Goal: Task Accomplishment & Management: Complete application form

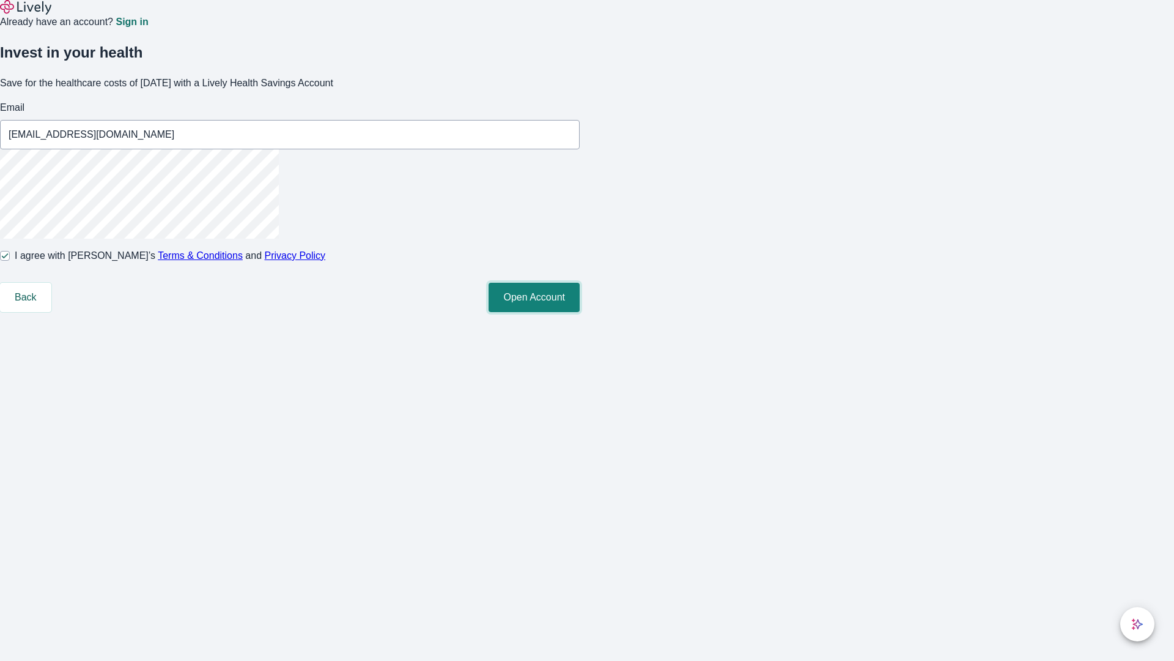
click at [580, 312] on button "Open Account" at bounding box center [534, 297] width 91 height 29
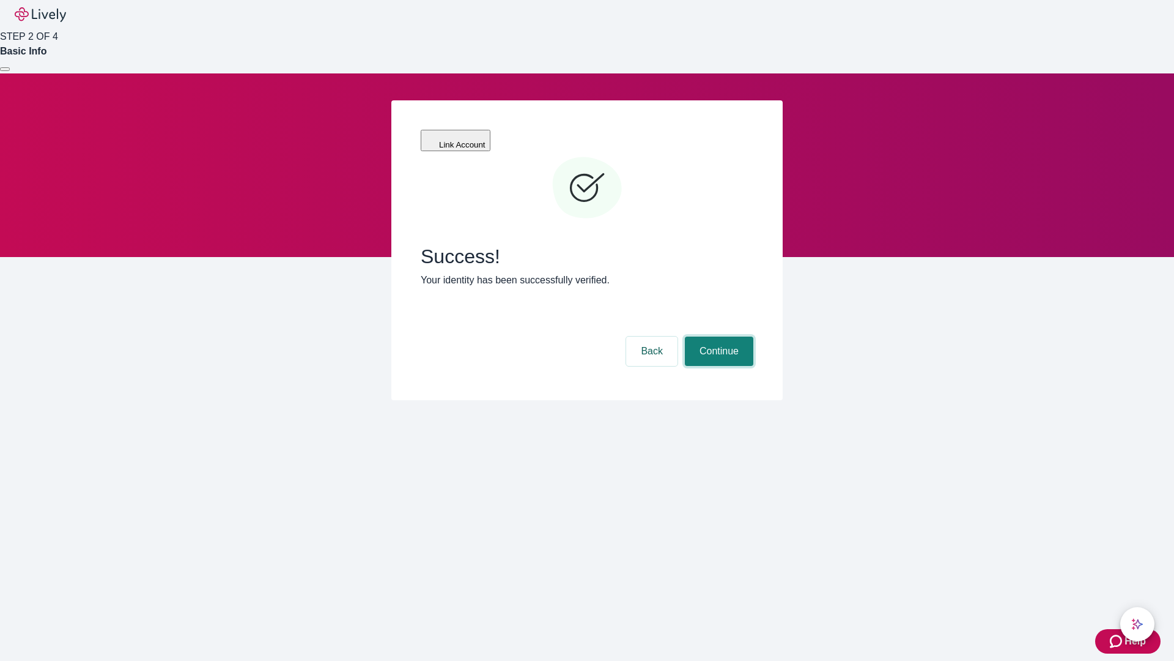
click at [717, 336] on button "Continue" at bounding box center [719, 350] width 69 height 29
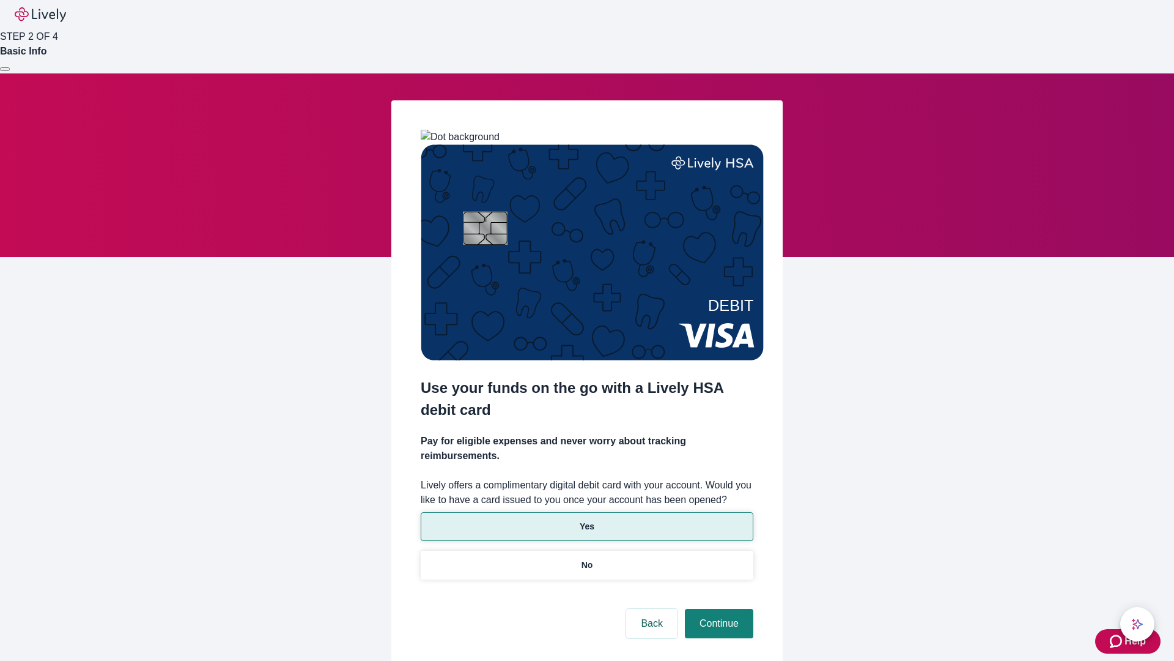
click at [587, 520] on p "Yes" at bounding box center [587, 526] width 15 height 13
click at [717, 609] on button "Continue" at bounding box center [719, 623] width 69 height 29
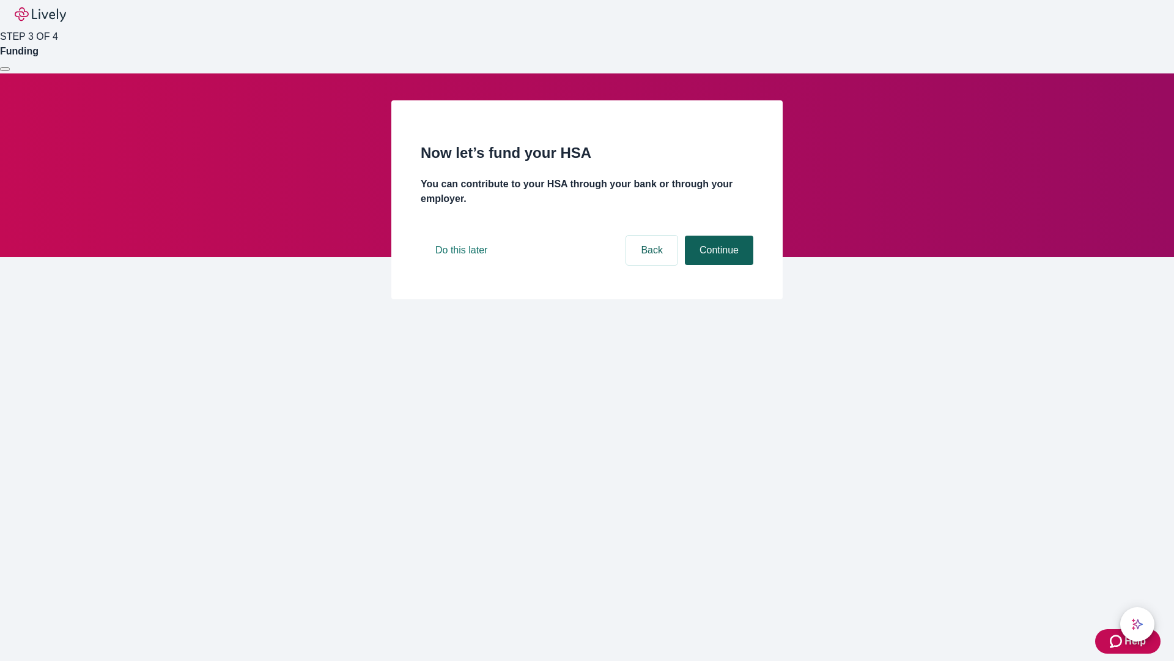
click at [717, 265] on button "Continue" at bounding box center [719, 249] width 69 height 29
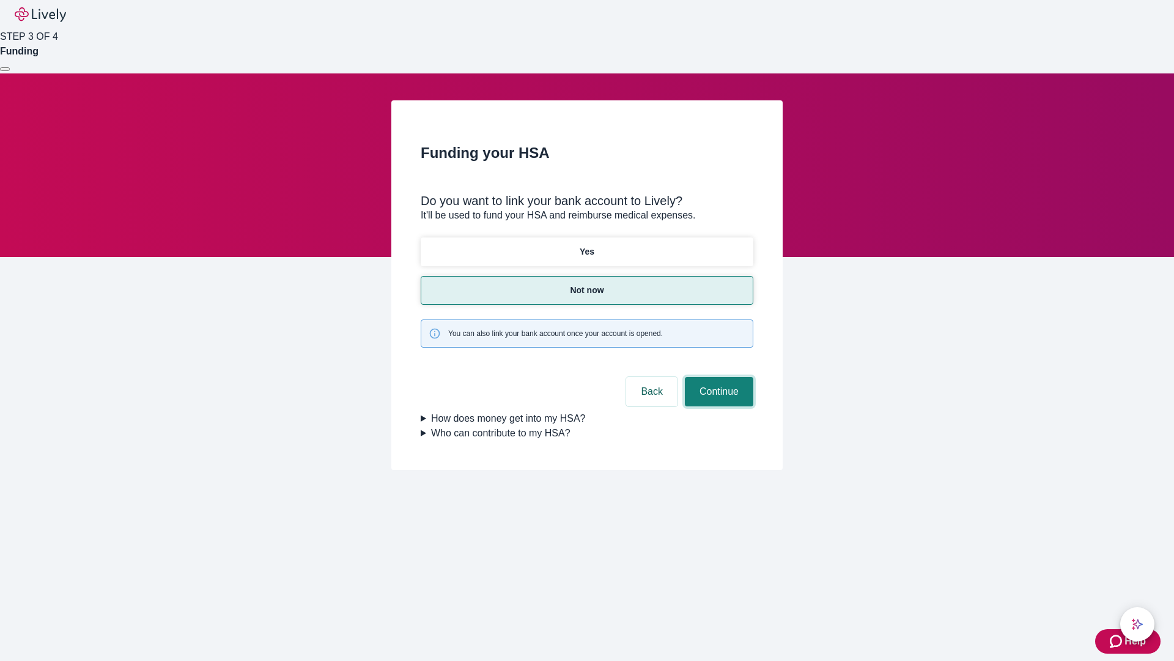
click at [717, 377] on button "Continue" at bounding box center [719, 391] width 69 height 29
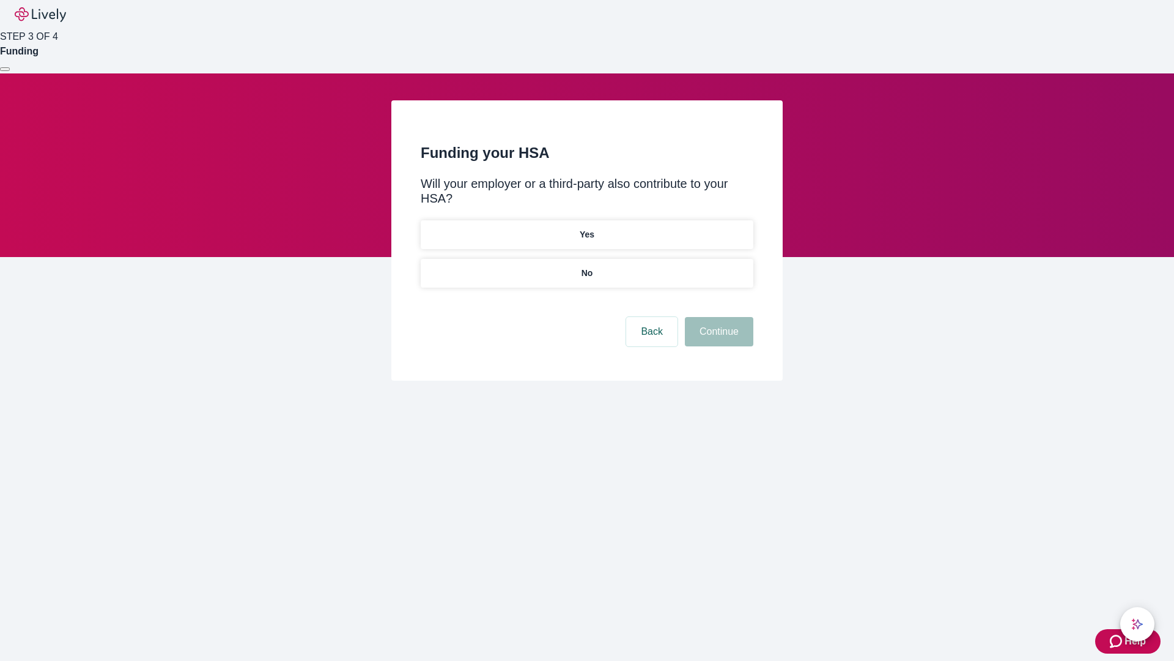
click at [587, 267] on p "No" at bounding box center [588, 273] width 12 height 13
click at [717, 317] on button "Continue" at bounding box center [719, 331] width 69 height 29
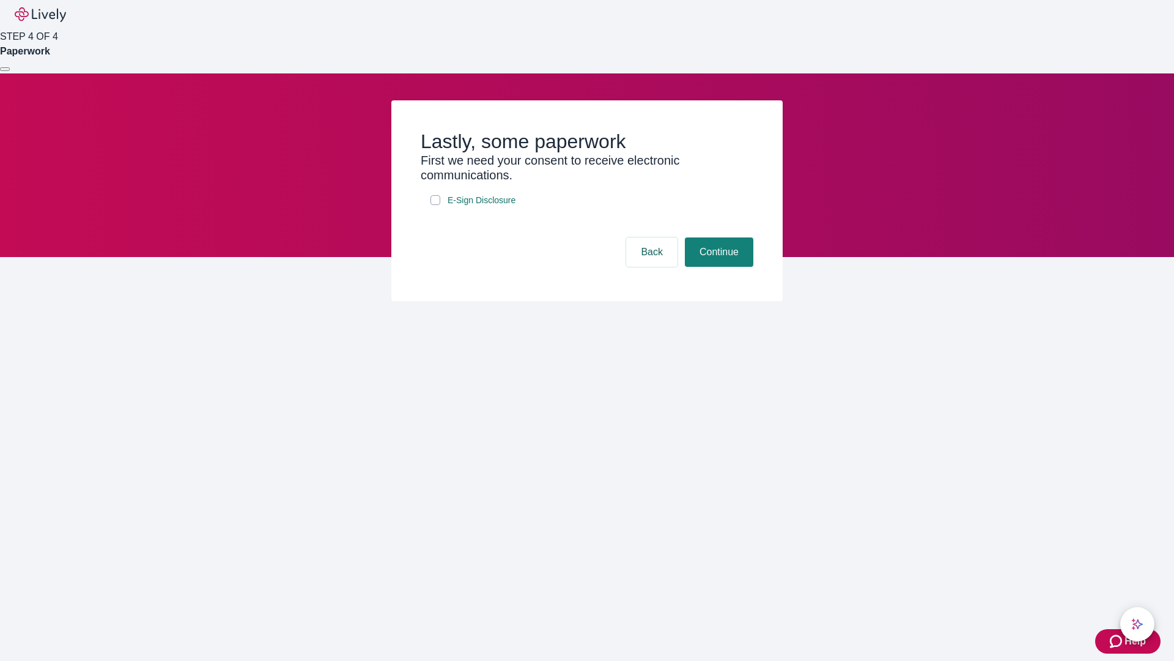
click at [435, 205] on input "E-Sign Disclosure" at bounding box center [436, 200] width 10 height 10
checkbox input "true"
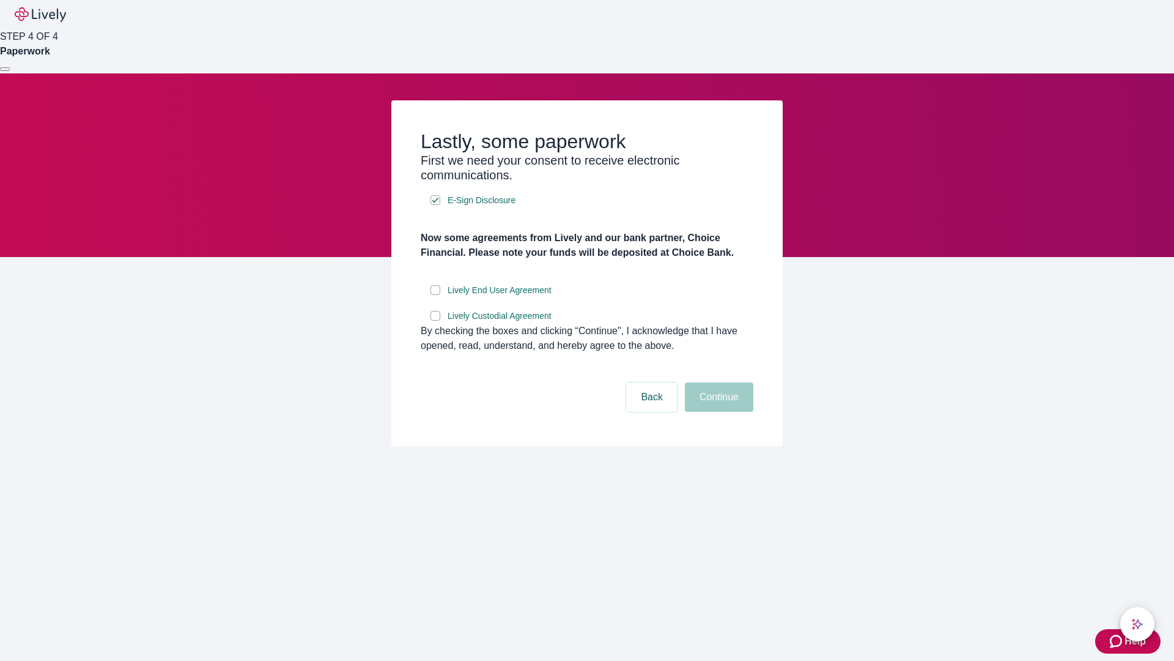
click at [435, 295] on input "Lively End User Agreement" at bounding box center [436, 290] width 10 height 10
checkbox input "true"
click at [435, 320] on input "Lively Custodial Agreement" at bounding box center [436, 316] width 10 height 10
checkbox input "true"
click at [717, 412] on button "Continue" at bounding box center [719, 396] width 69 height 29
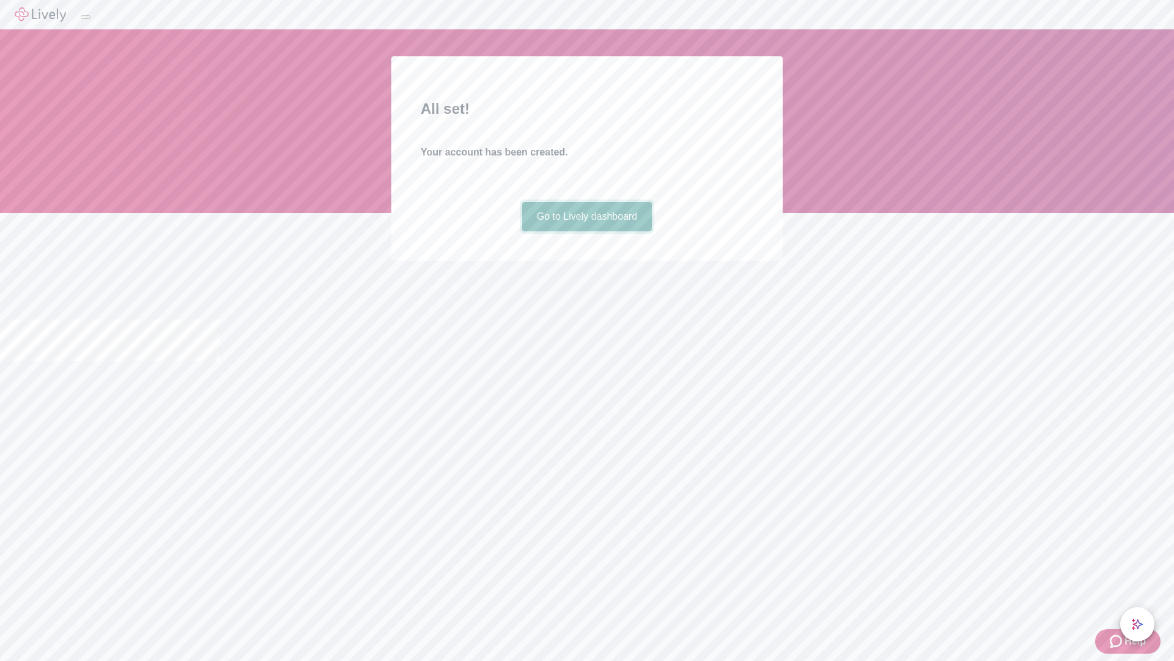
click at [587, 231] on link "Go to Lively dashboard" at bounding box center [587, 216] width 130 height 29
